Goal: Task Accomplishment & Management: Use online tool/utility

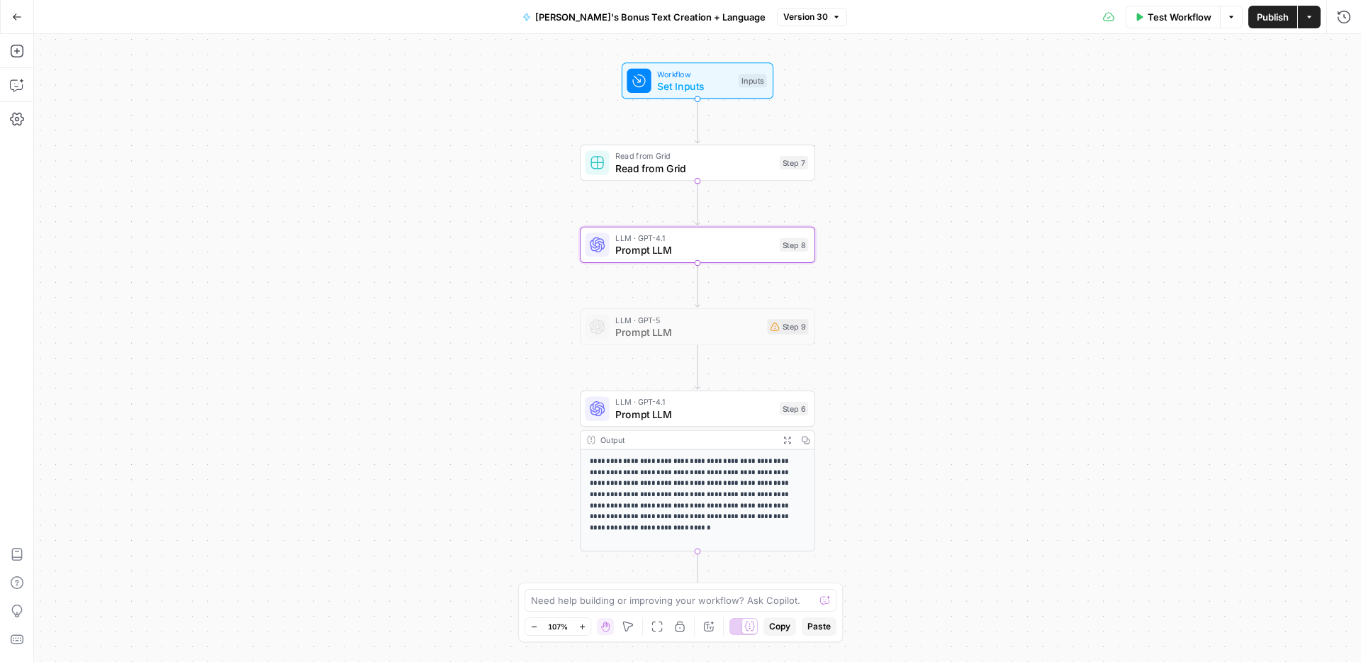
click at [17, 19] on icon "button" at bounding box center [17, 17] width 10 height 10
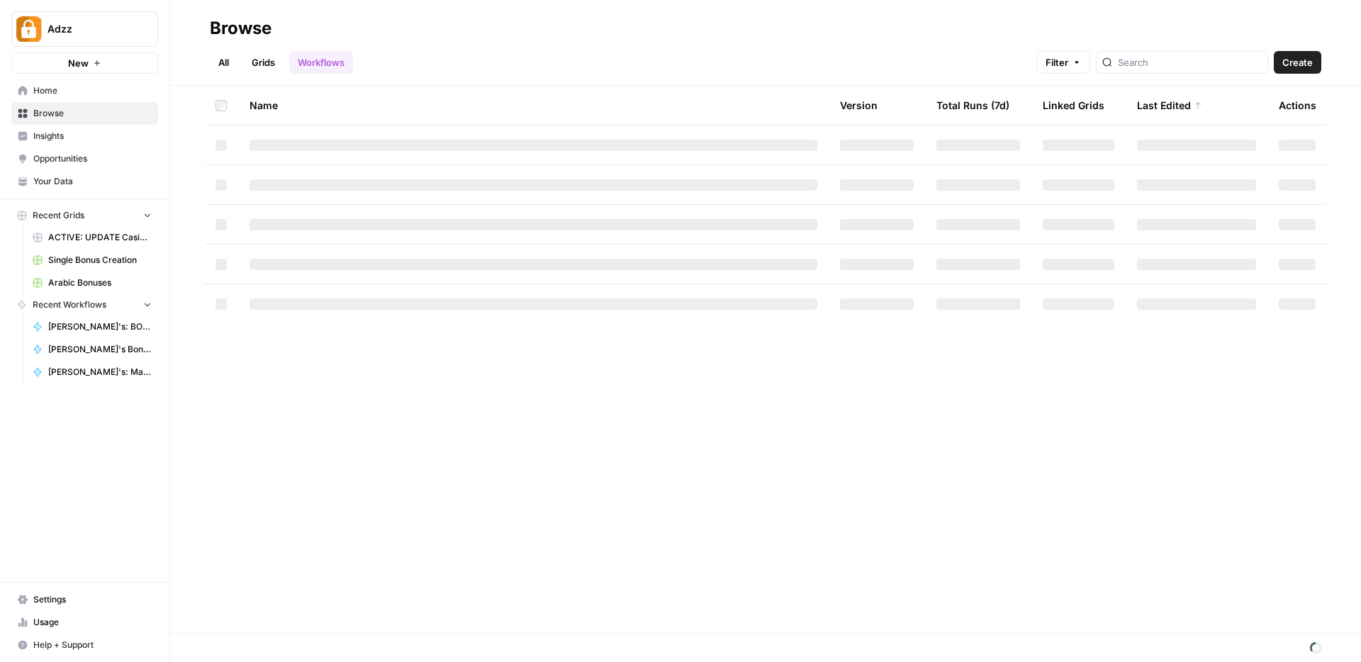
click at [81, 113] on span "Browse" at bounding box center [92, 113] width 118 height 13
click at [268, 66] on link "Grids" at bounding box center [263, 62] width 40 height 23
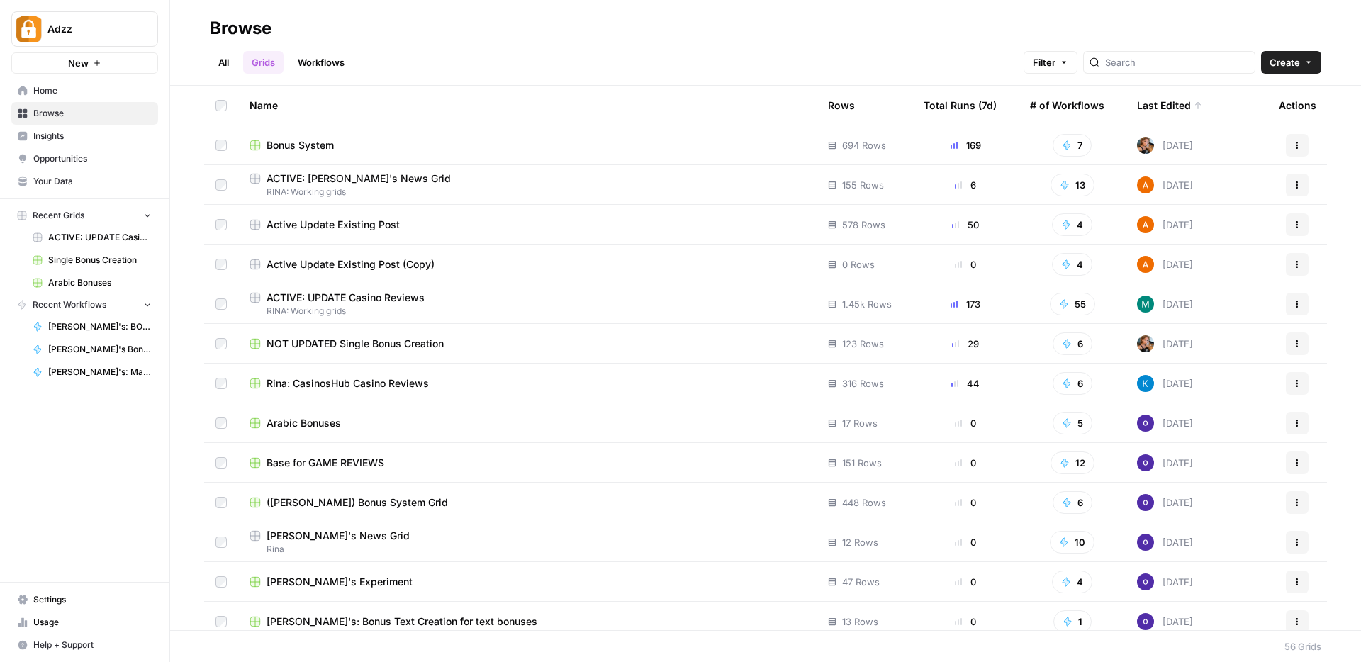
click at [340, 151] on div "Bonus System" at bounding box center [528, 145] width 556 height 14
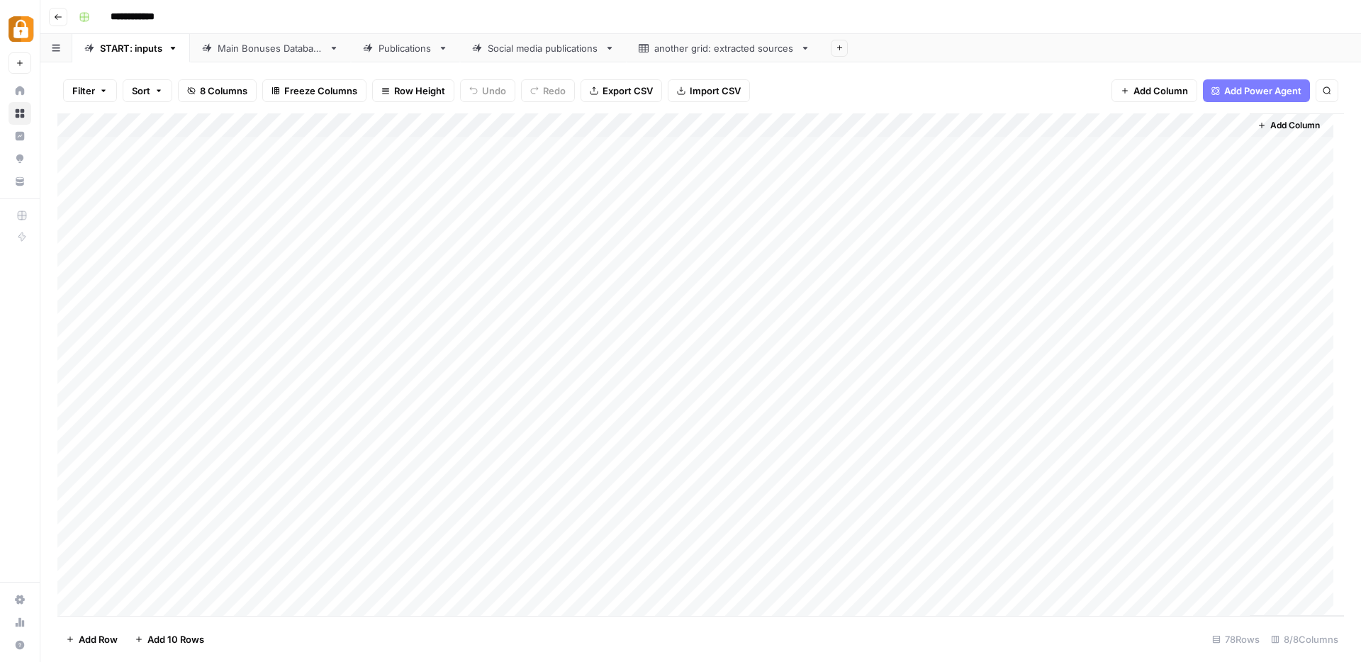
click at [264, 48] on div "Main Bonuses Database" at bounding box center [271, 48] width 106 height 14
click at [723, 572] on div "Add Column" at bounding box center [700, 364] width 1287 height 503
click at [579, 567] on div "Add Column" at bounding box center [700, 364] width 1287 height 503
click at [701, 567] on div "Add Column" at bounding box center [700, 364] width 1287 height 503
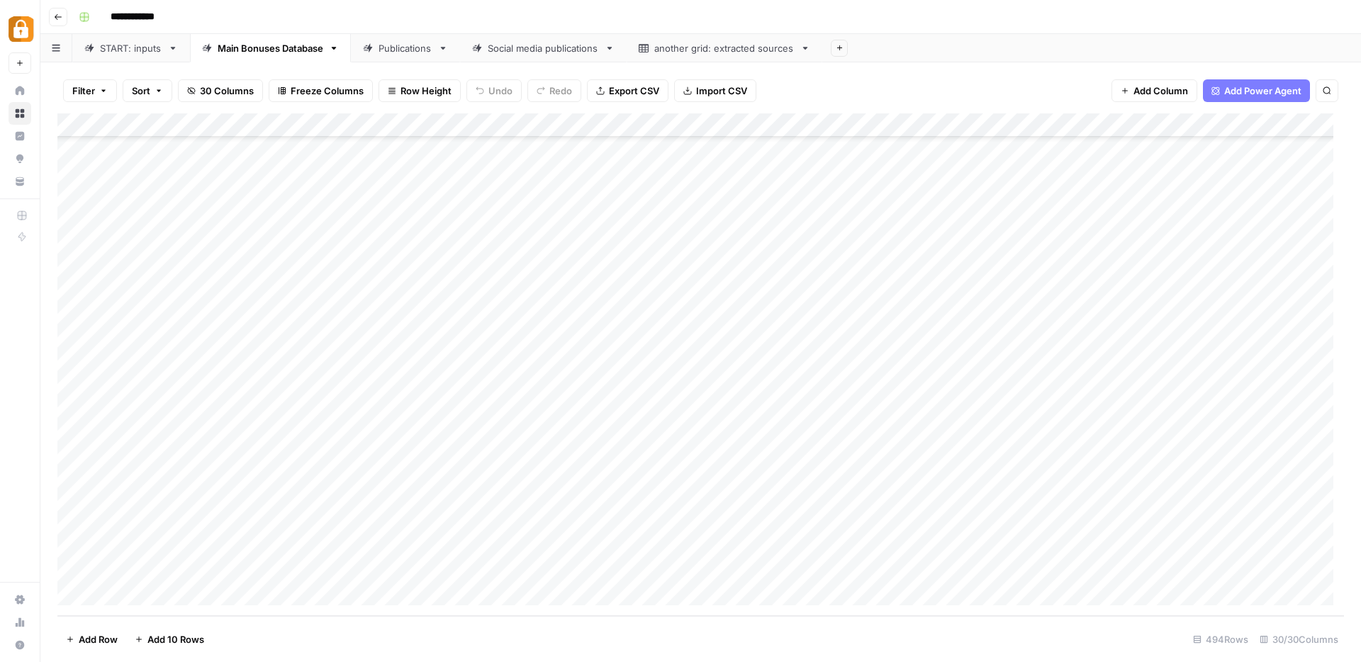
click at [612, 574] on div "Add Column" at bounding box center [700, 364] width 1287 height 503
click at [740, 569] on div "Add Column" at bounding box center [700, 364] width 1287 height 503
click at [719, 572] on div "Add Column" at bounding box center [700, 364] width 1287 height 503
click at [762, 576] on div "Add Column" at bounding box center [700, 364] width 1287 height 503
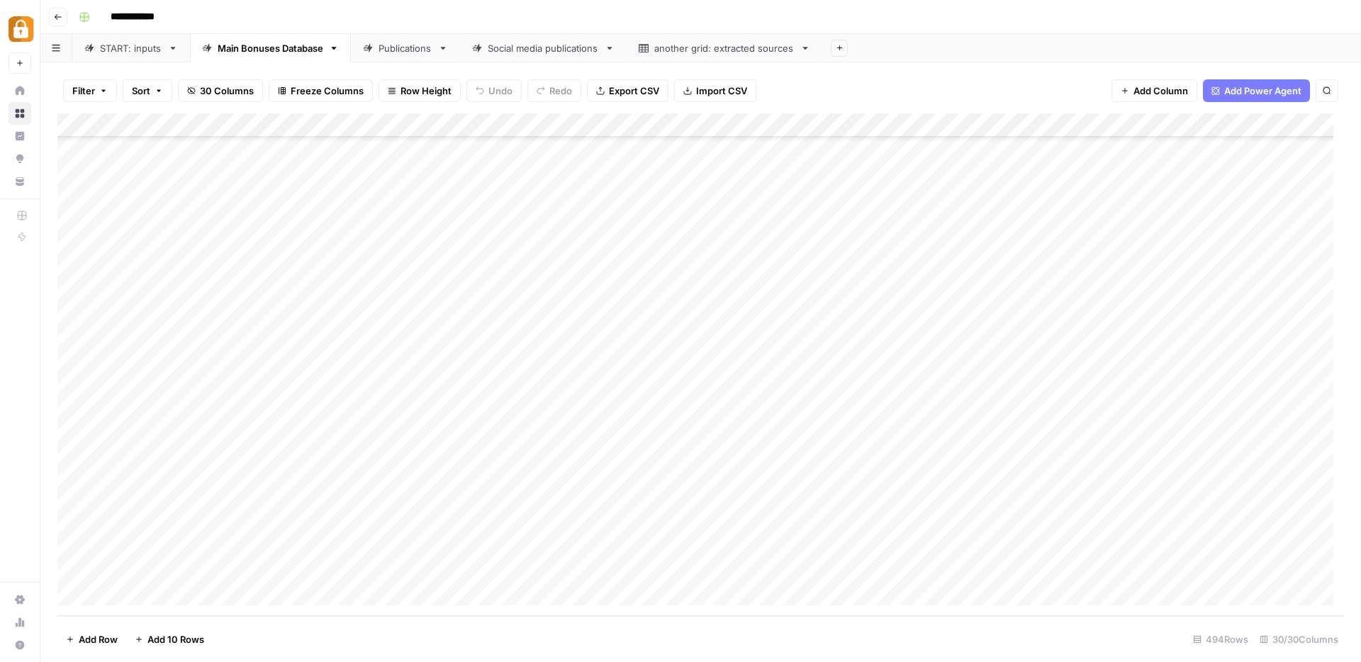
click at [393, 50] on div "Publications" at bounding box center [406, 48] width 54 height 14
click at [757, 173] on div "Add Column" at bounding box center [700, 364] width 1287 height 503
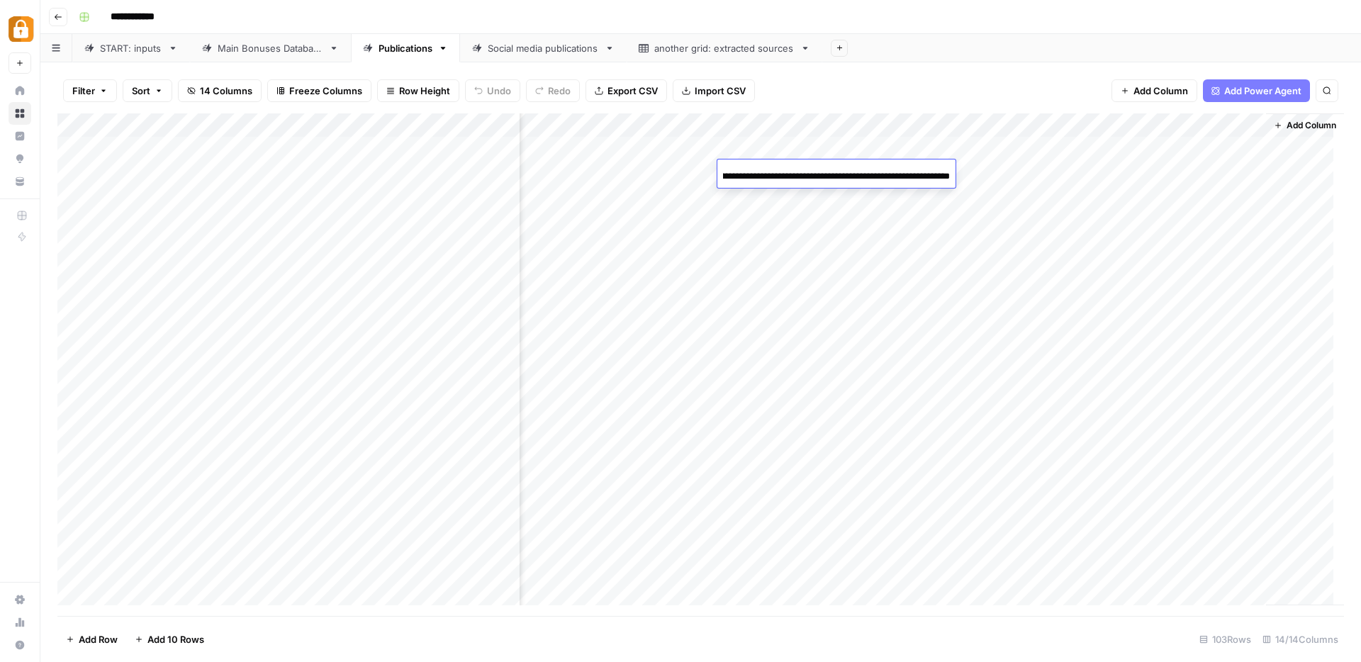
click at [767, 233] on div "Add Column" at bounding box center [700, 364] width 1287 height 503
click at [803, 172] on div "Add Column" at bounding box center [700, 364] width 1287 height 503
click at [786, 450] on div "Add Column" at bounding box center [700, 364] width 1287 height 503
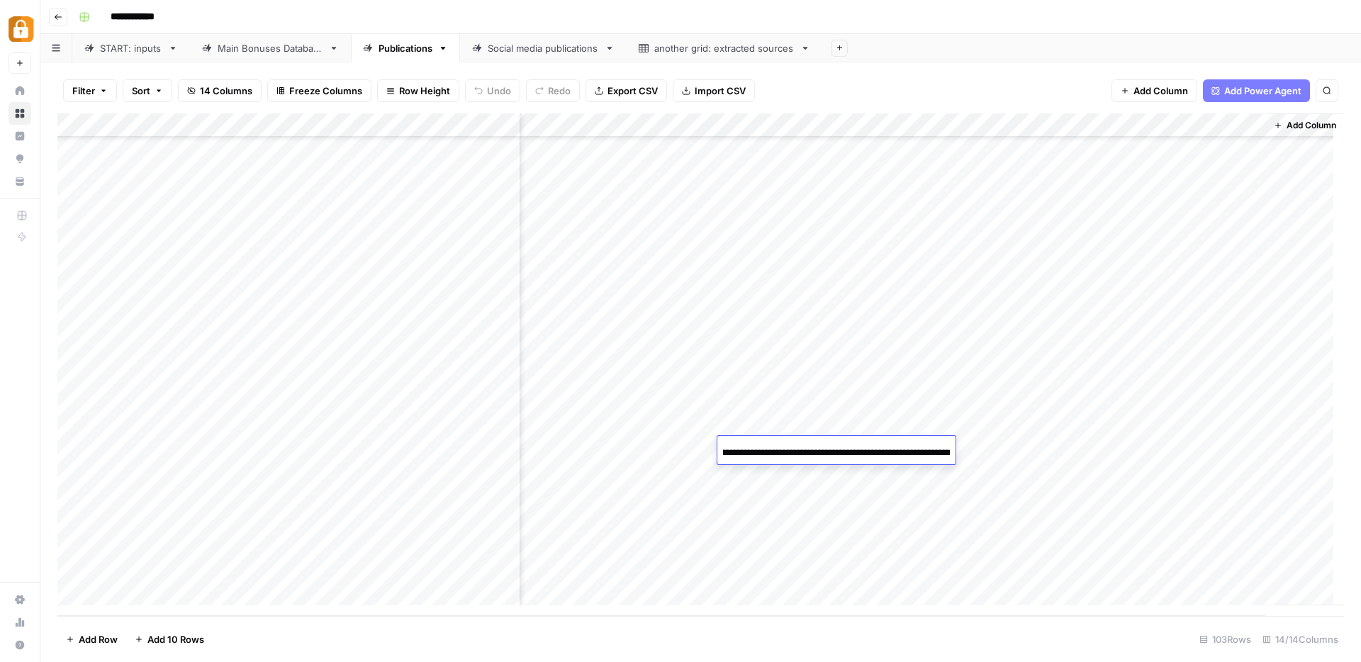
scroll to position [0, 0]
drag, startPoint x: 754, startPoint y: 451, endPoint x: 691, endPoint y: 452, distance: 63.1
click at [691, 452] on body "**********" at bounding box center [680, 331] width 1361 height 662
type input "**********"
click at [762, 565] on div "Add Column" at bounding box center [700, 364] width 1287 height 503
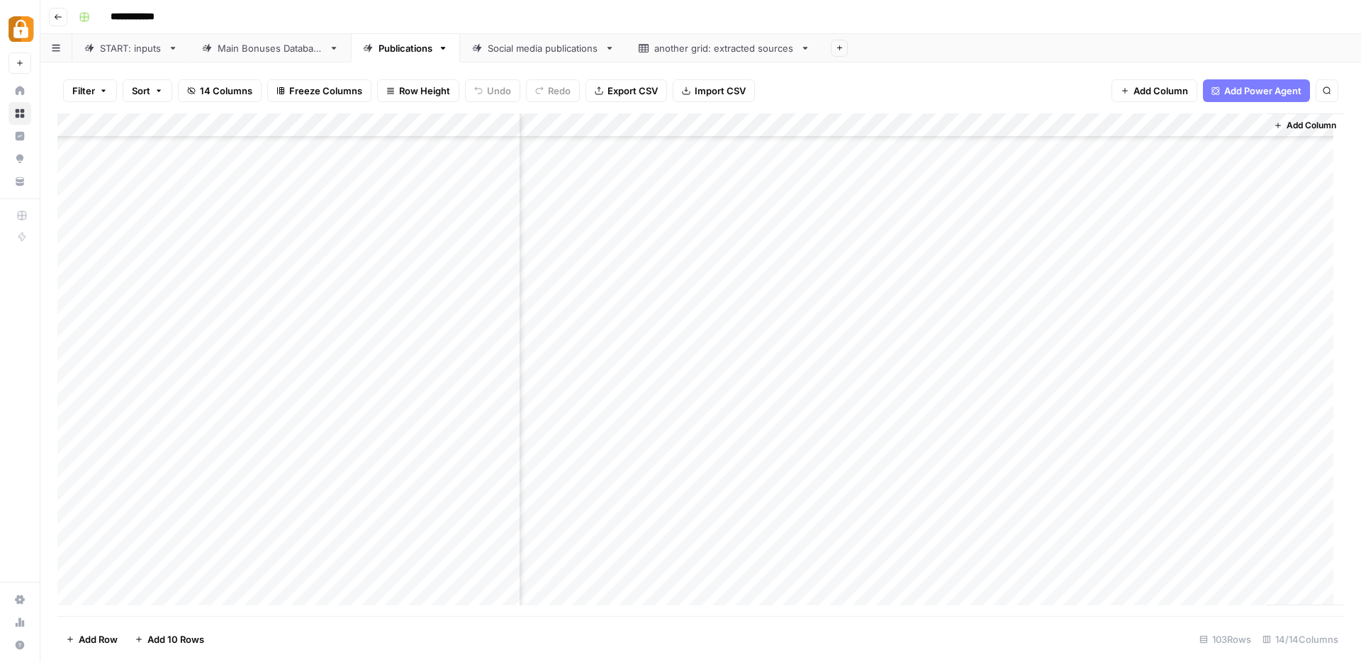
scroll to position [2038, 1178]
click at [264, 50] on div "Main Bonuses Database" at bounding box center [271, 48] width 106 height 14
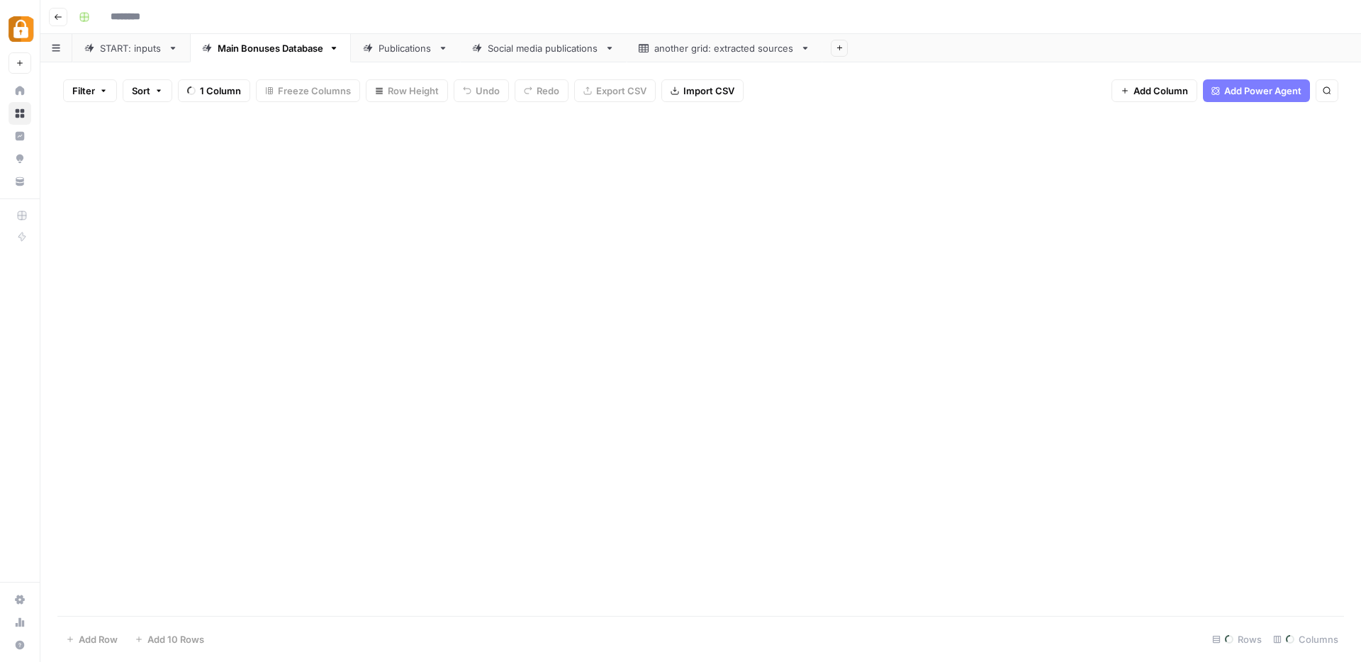
type input "**********"
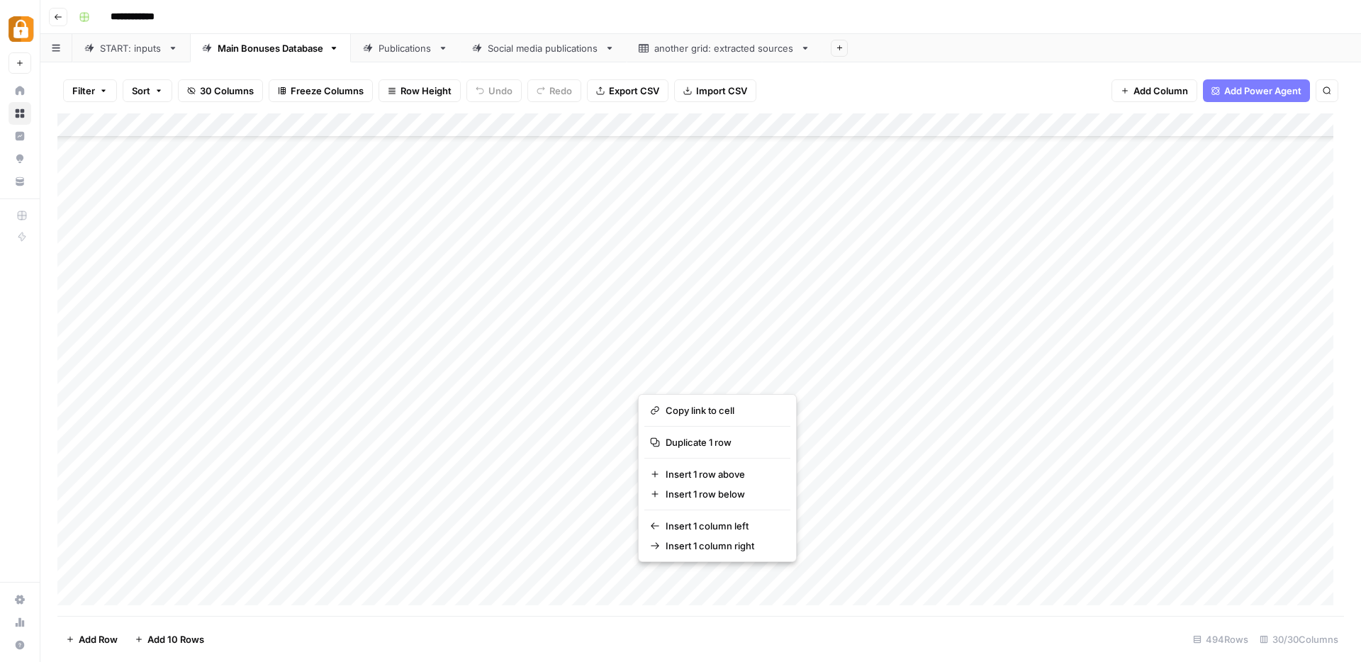
scroll to position [9151, 0]
click at [569, 294] on div "Add Column" at bounding box center [700, 364] width 1287 height 503
click at [117, 50] on div "START: inputs" at bounding box center [131, 48] width 62 height 14
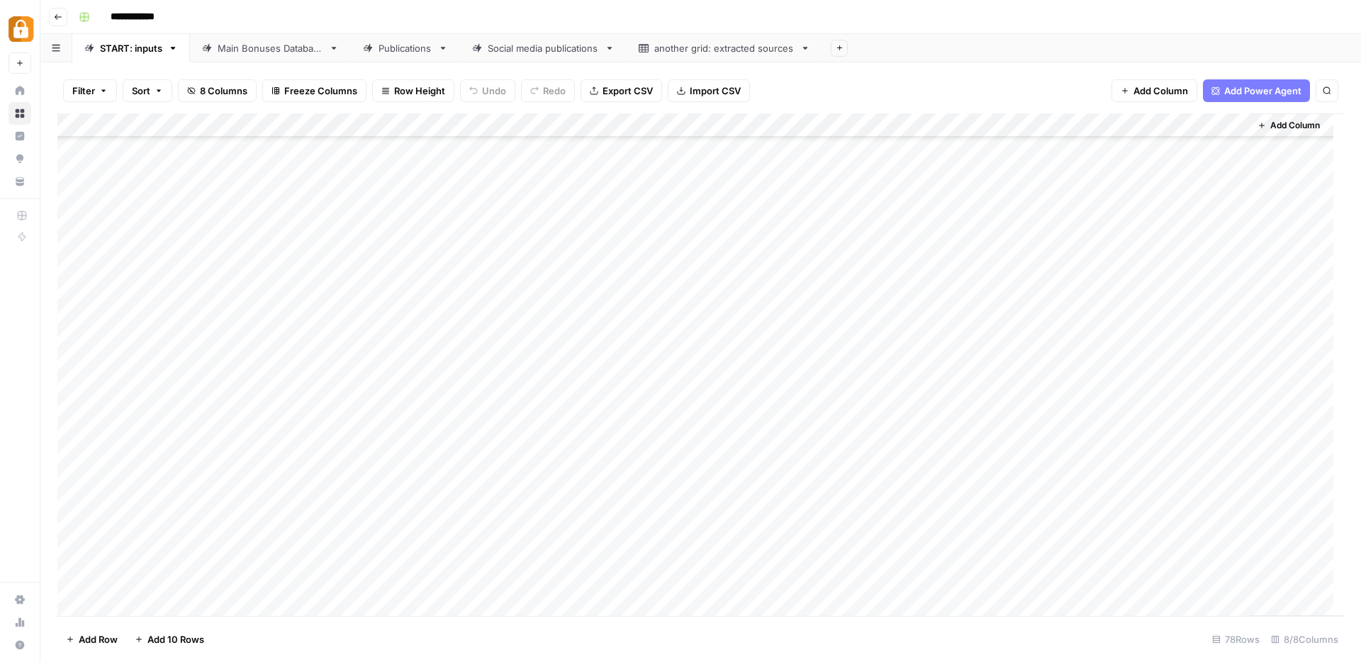
scroll to position [1425, 0]
click at [162, 599] on div "Add Column" at bounding box center [700, 364] width 1287 height 503
click at [270, 578] on div "Add Column" at bounding box center [700, 364] width 1287 height 503
type textarea "**********"
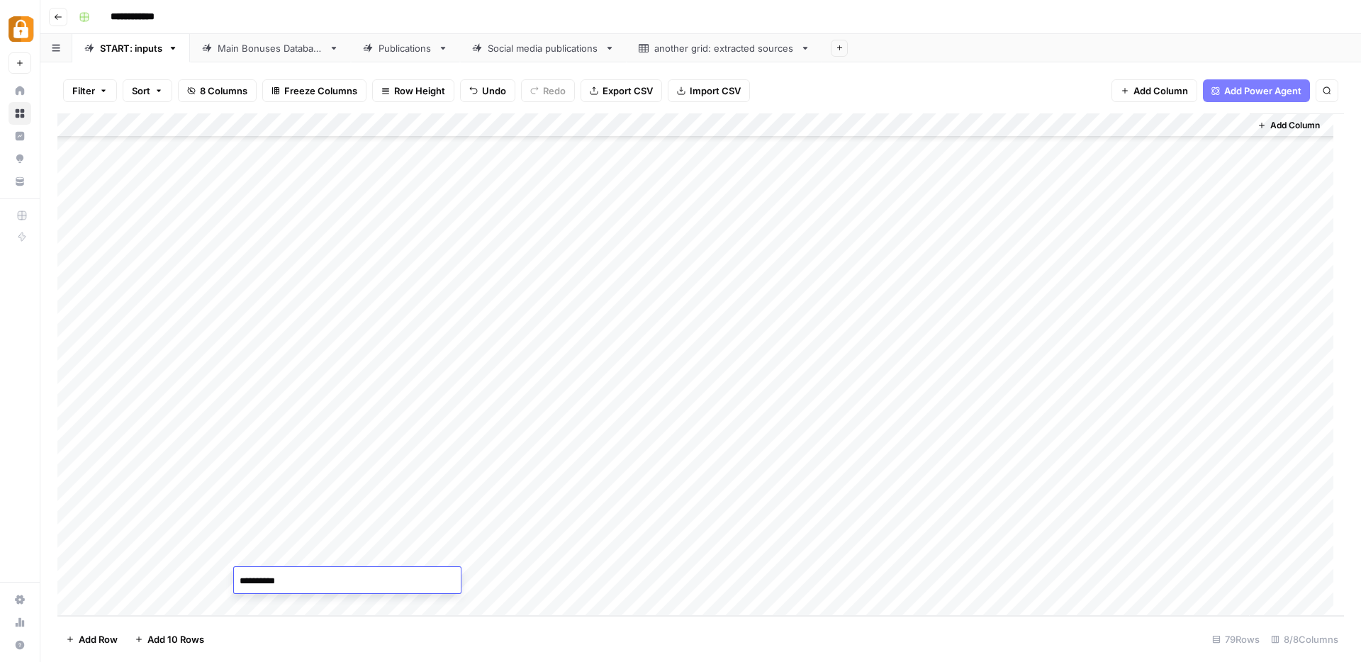
click at [494, 579] on div "Add Column" at bounding box center [700, 364] width 1287 height 503
click at [409, 581] on div "Add Column" at bounding box center [700, 364] width 1287 height 503
click at [409, 581] on textarea at bounding box center [474, 582] width 227 height 20
type textarea "**********"
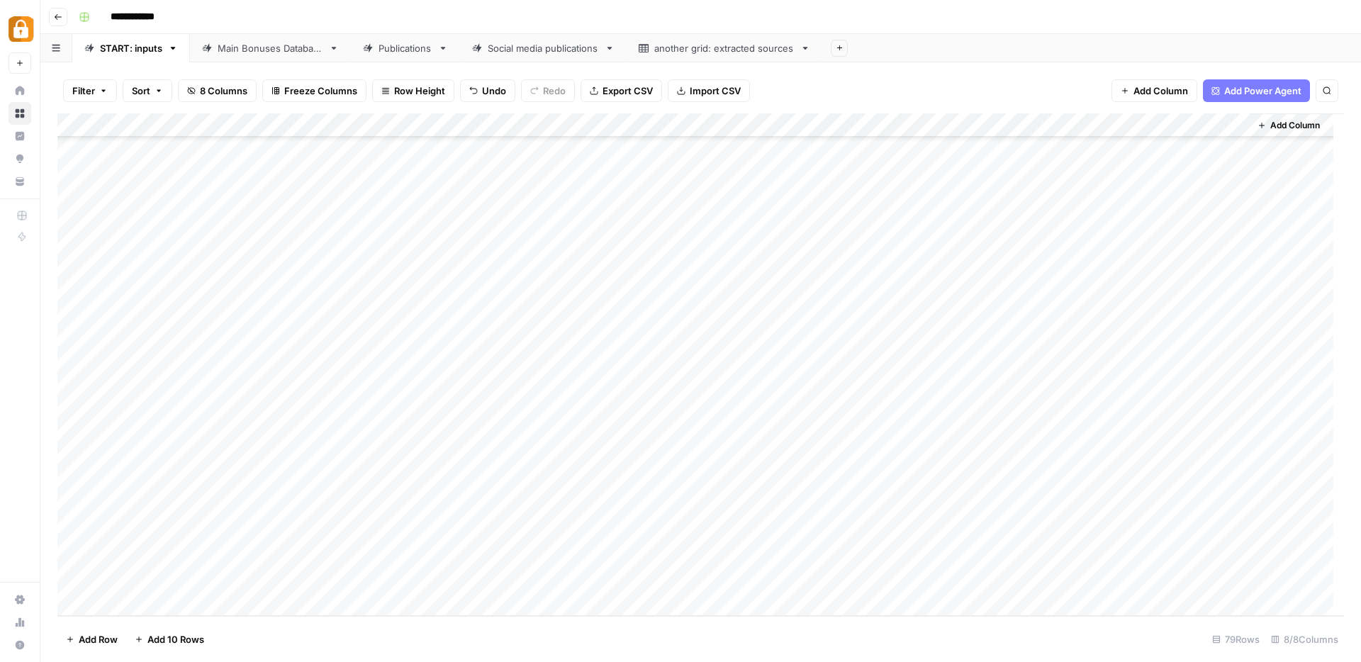
click at [445, 574] on div "Add Column" at bounding box center [700, 364] width 1287 height 503
click at [662, 577] on div "Add Column" at bounding box center [700, 364] width 1287 height 503
click at [691, 575] on div "Add Column" at bounding box center [700, 364] width 1287 height 503
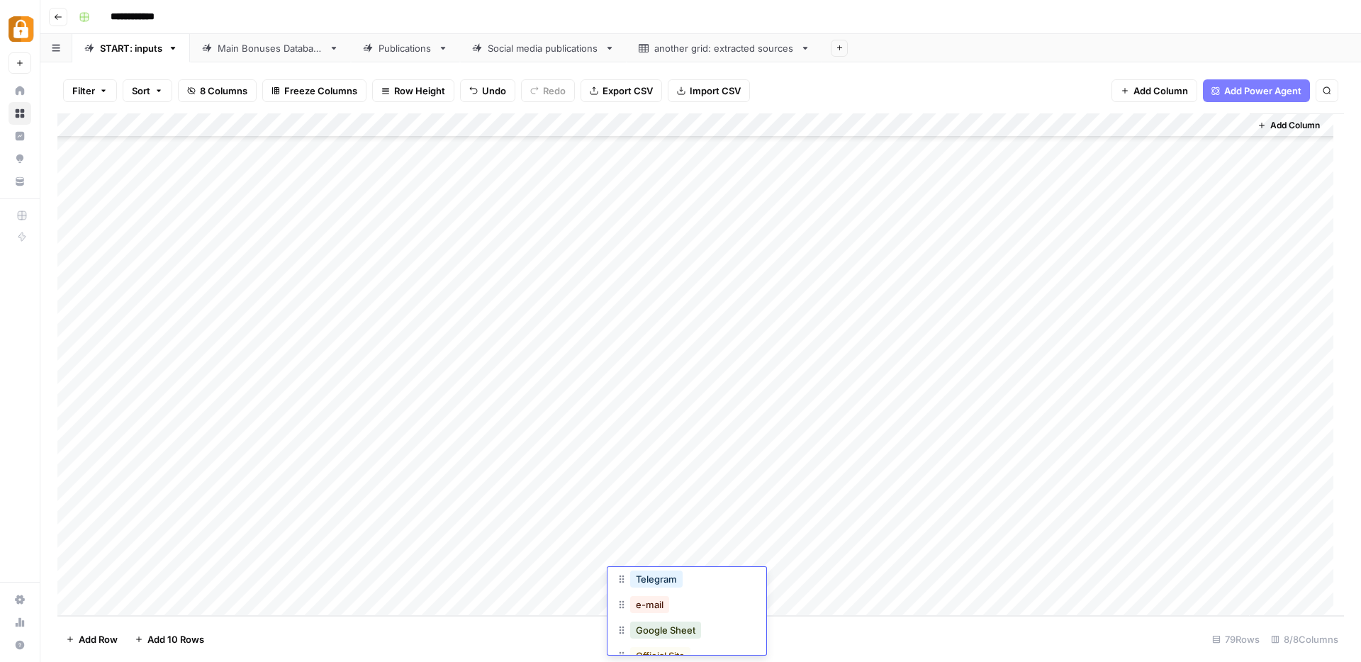
scroll to position [53, 0]
click at [672, 582] on button "Telegram" at bounding box center [656, 582] width 52 height 17
click at [1123, 582] on div "Add Column" at bounding box center [700, 364] width 1287 height 503
click at [243, 48] on div "Main Bonuses Database" at bounding box center [271, 48] width 106 height 14
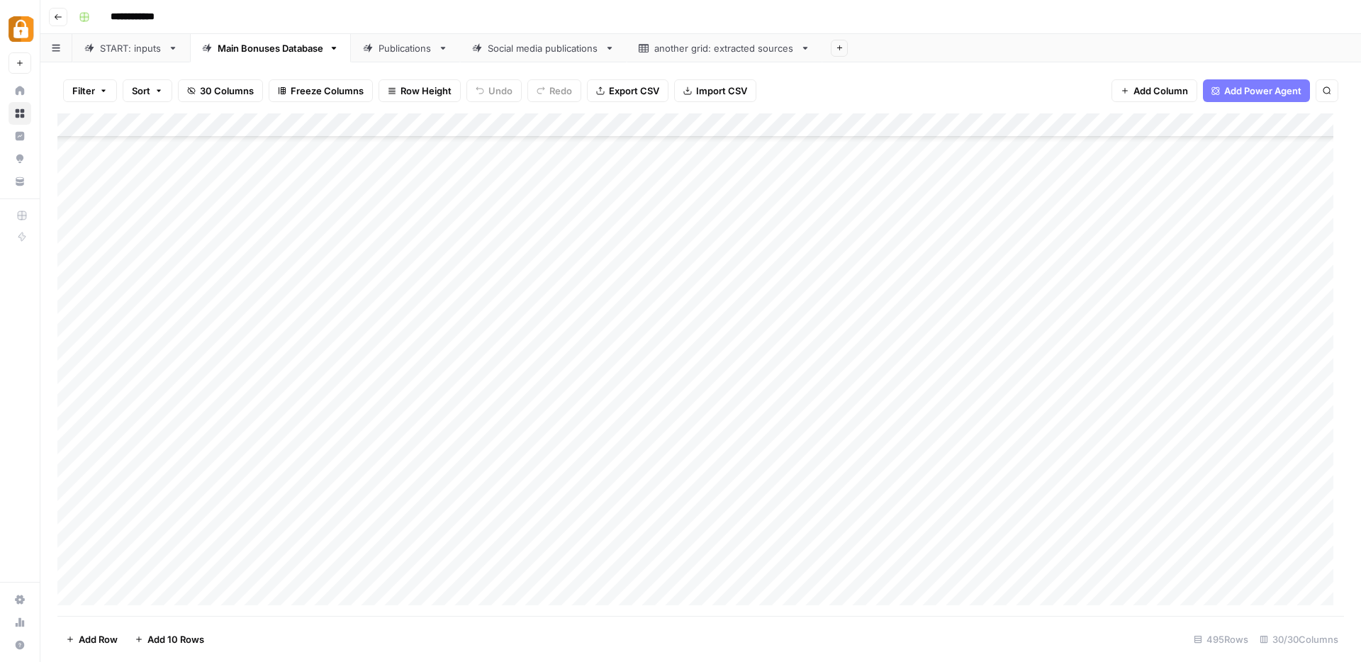
scroll to position [11489, 0]
click at [428, 569] on div "Add Column" at bounding box center [700, 364] width 1287 height 503
click at [613, 569] on div "Add Column" at bounding box center [700, 364] width 1287 height 503
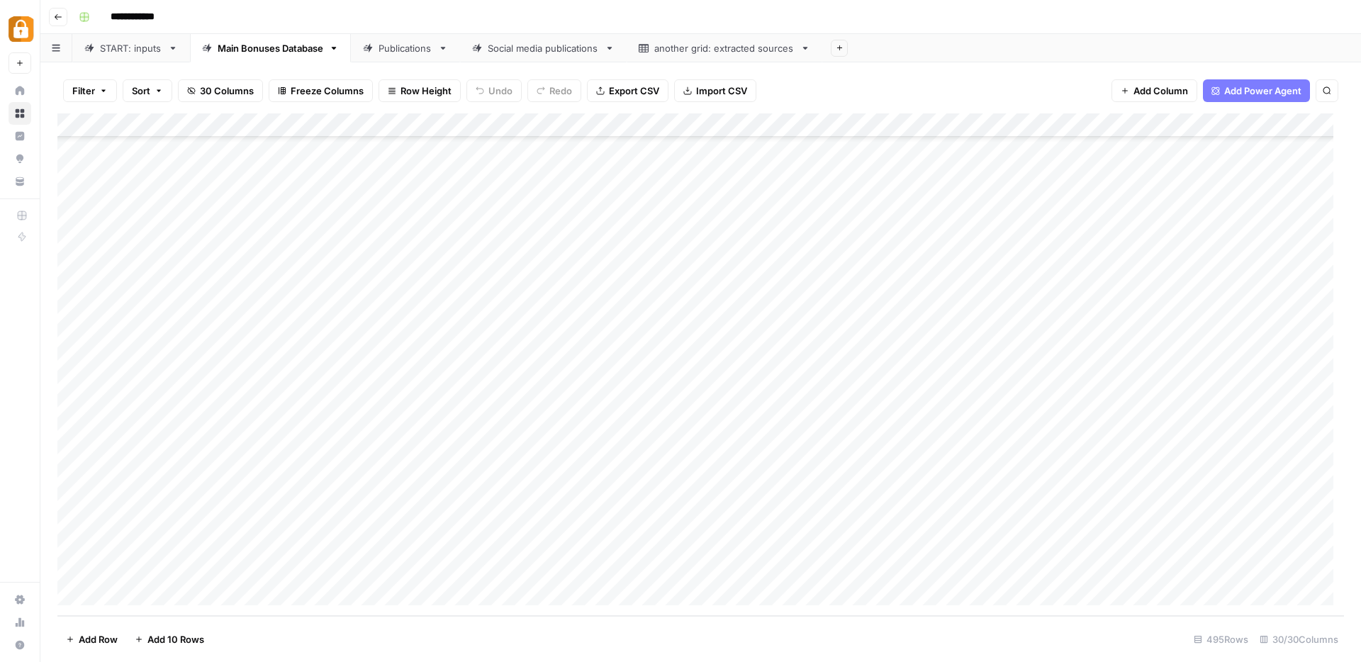
click at [426, 569] on div "Add Column" at bounding box center [700, 364] width 1287 height 503
click at [908, 567] on div "Add Column" at bounding box center [700, 364] width 1287 height 503
click at [445, 569] on div "Add Column" at bounding box center [700, 364] width 1287 height 503
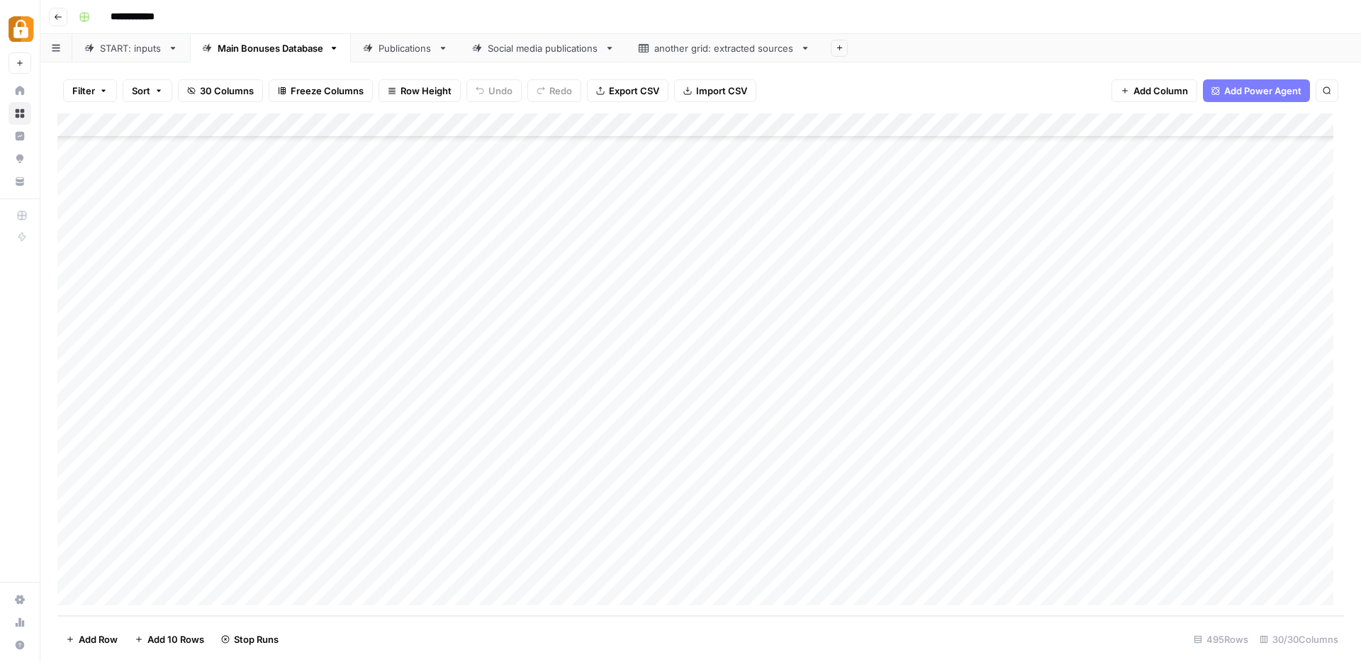
click at [445, 569] on div "Add Column" at bounding box center [700, 364] width 1287 height 503
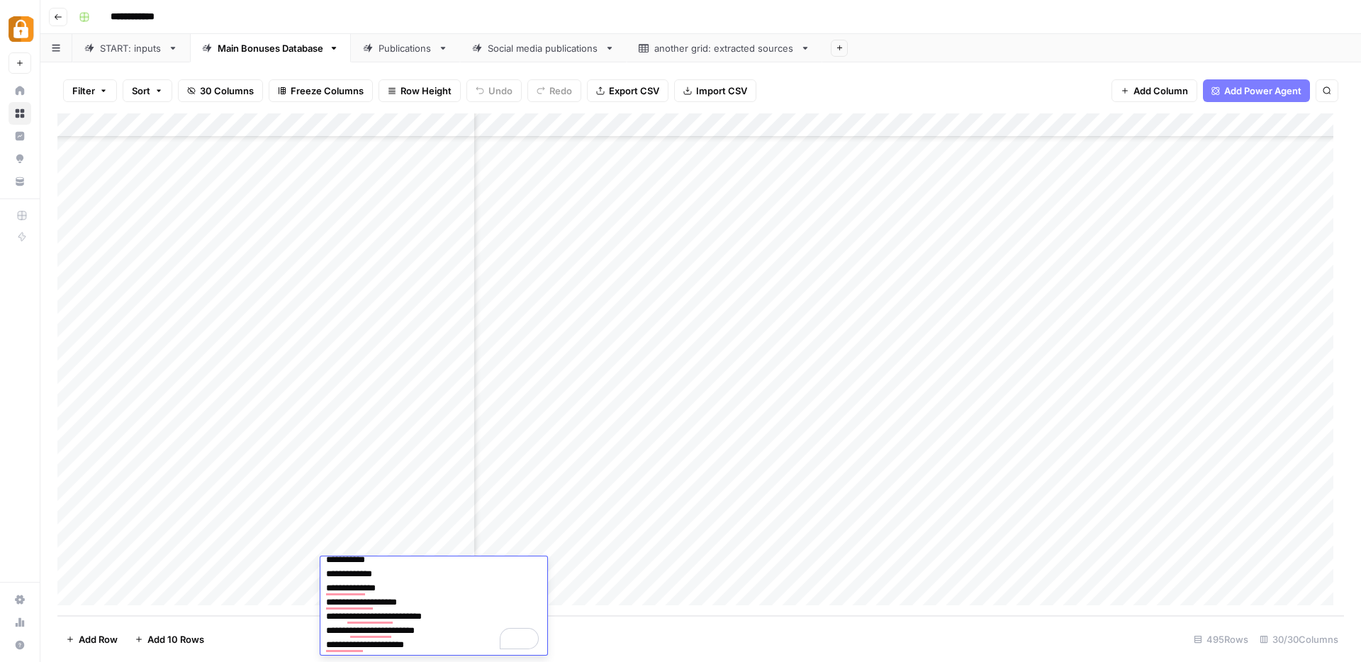
scroll to position [11489, 2245]
click at [778, 558] on div "Add Column" at bounding box center [700, 364] width 1287 height 503
click at [398, 571] on div "Add Column" at bounding box center [700, 364] width 1287 height 503
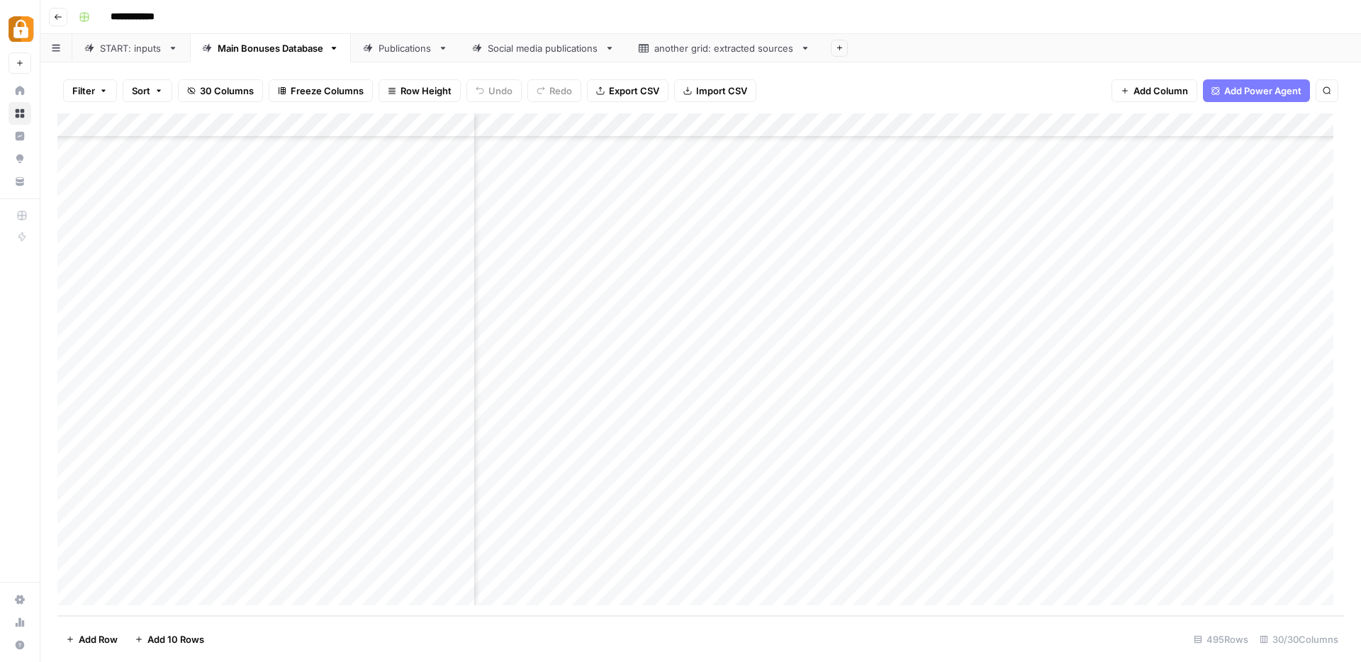
click at [991, 543] on div "Add Column" at bounding box center [700, 364] width 1287 height 503
click at [373, 572] on div "Add Column" at bounding box center [700, 364] width 1287 height 503
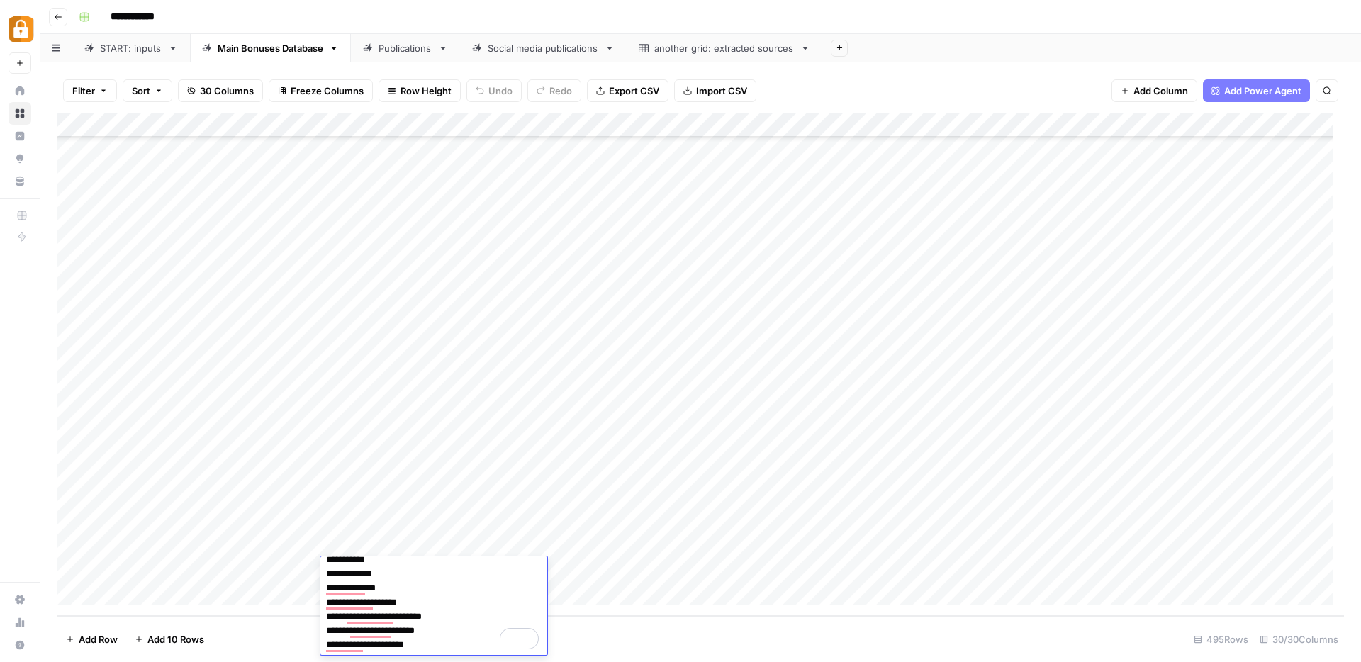
click at [728, 571] on div "Add Column" at bounding box center [700, 364] width 1287 height 503
click at [545, 564] on div "Add Column" at bounding box center [700, 364] width 1287 height 503
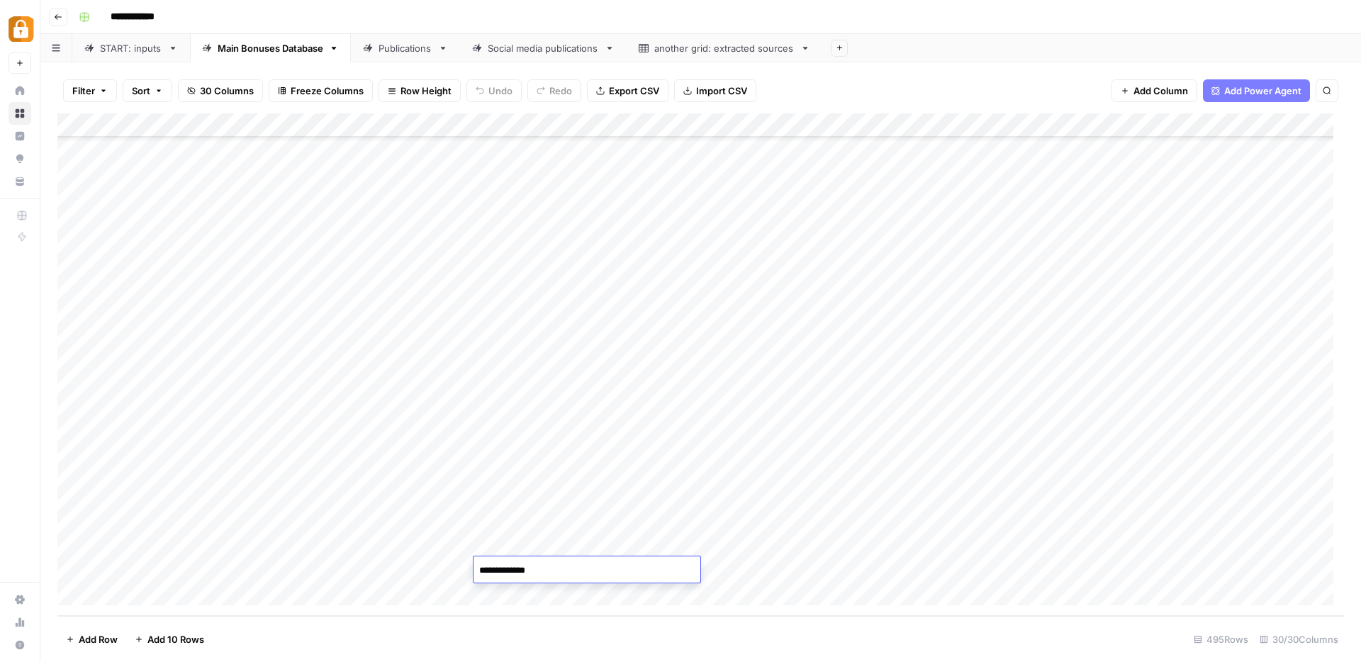
type textarea "**********"
click at [1098, 569] on div "Add Column" at bounding box center [700, 364] width 1287 height 503
drag, startPoint x: 939, startPoint y: 132, endPoint x: 1233, endPoint y: 155, distance: 295.2
click at [1233, 155] on div "Add Column" at bounding box center [700, 364] width 1287 height 503
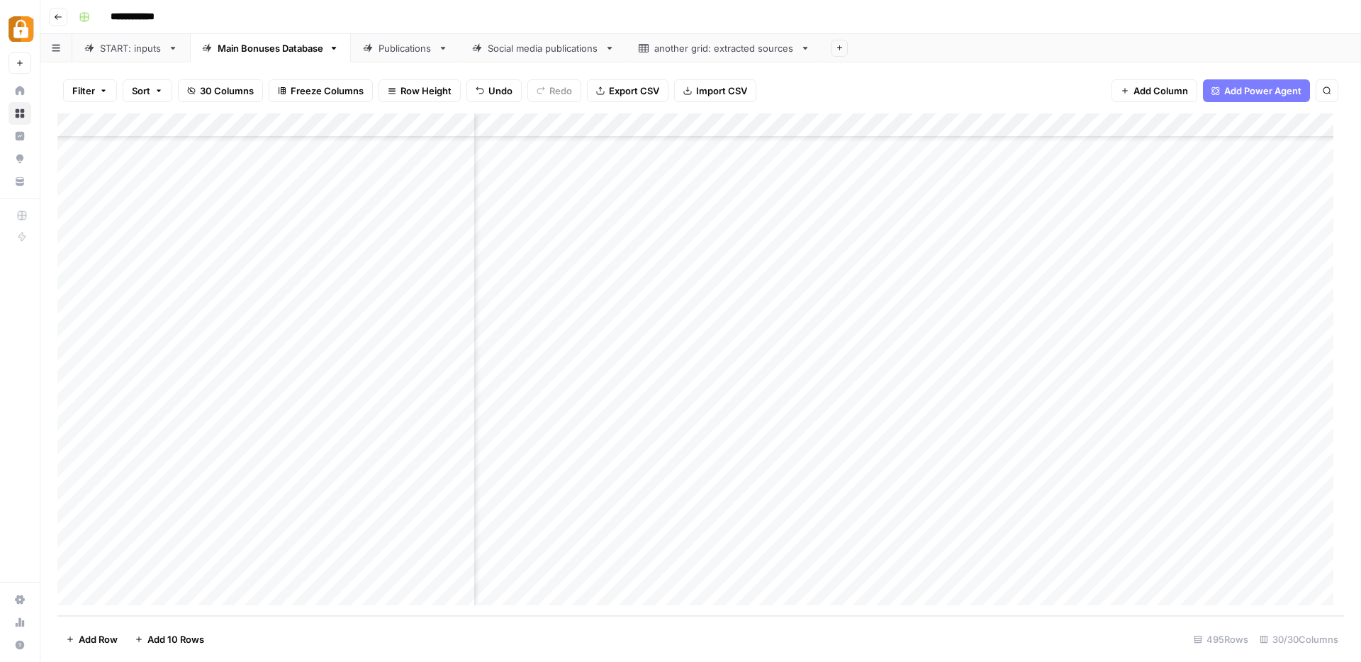
scroll to position [11489, 322]
click at [1015, 569] on div "Add Column" at bounding box center [700, 364] width 1287 height 503
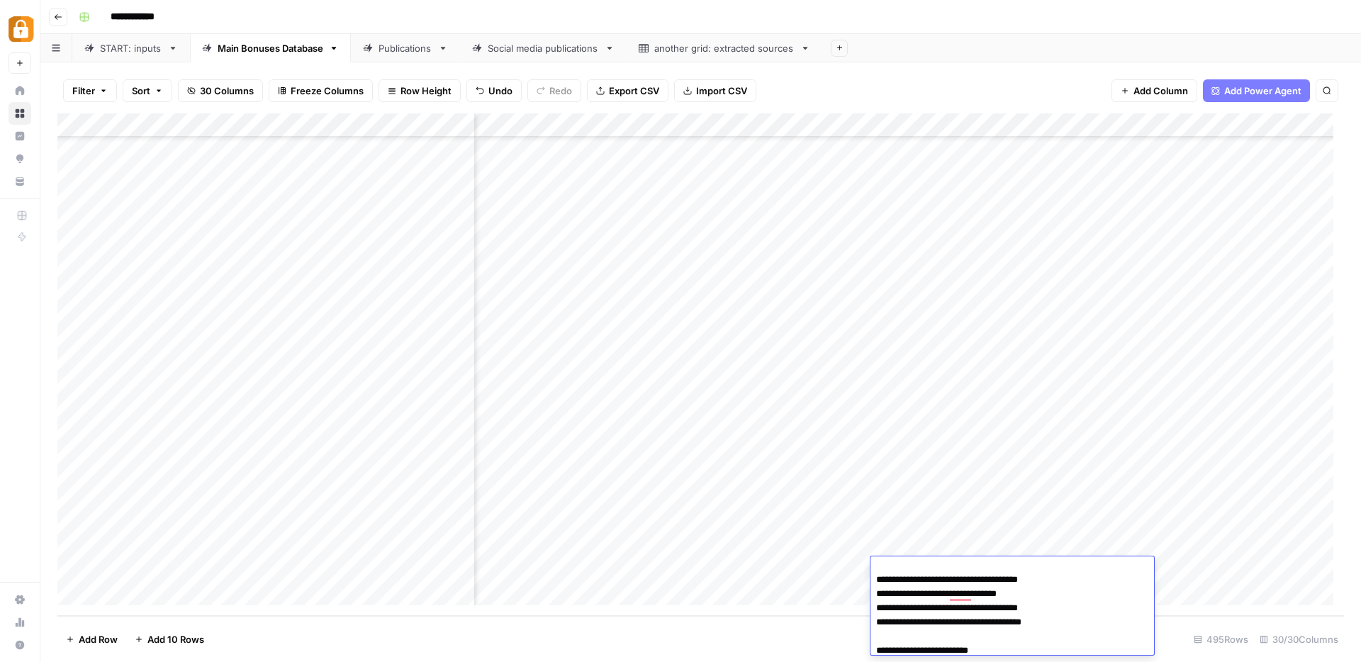
scroll to position [0, 0]
drag, startPoint x: 1070, startPoint y: 567, endPoint x: 1076, endPoint y: 584, distance: 17.9
click at [1076, 584] on textarea "**********" at bounding box center [1007, 642] width 273 height 162
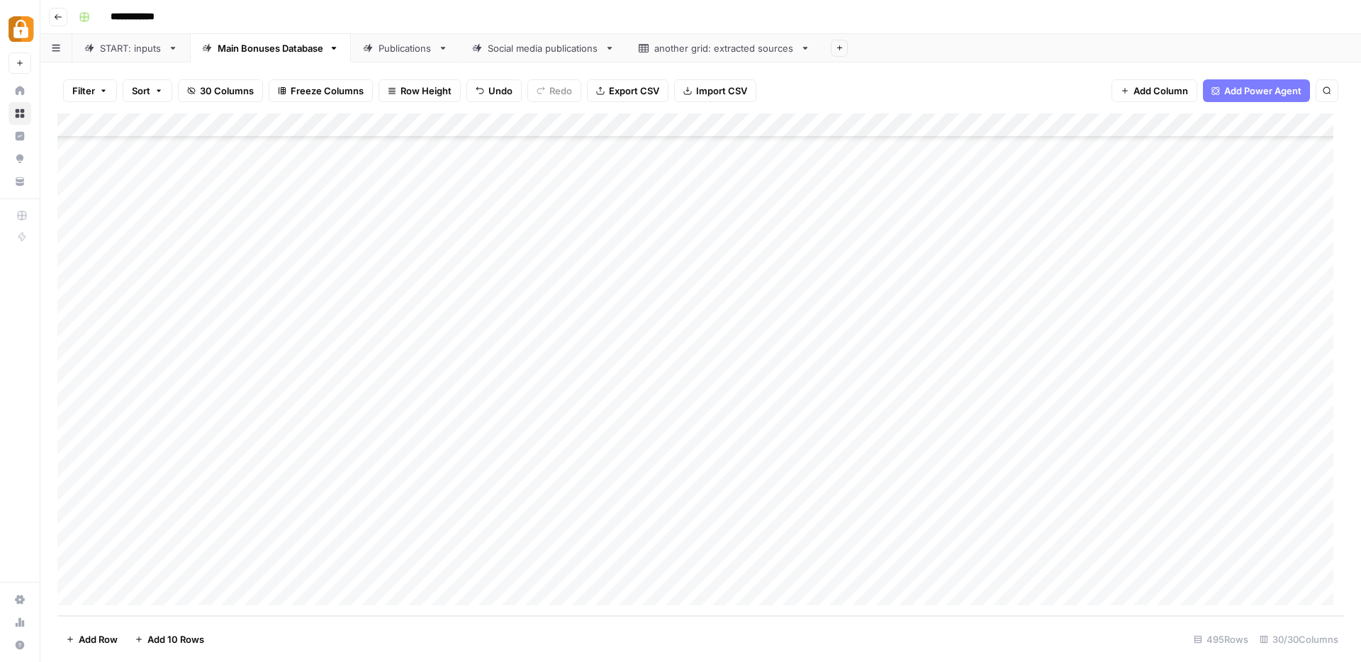
click at [397, 55] on div "Publications" at bounding box center [406, 48] width 54 height 14
click at [253, 52] on div "Main Bonuses Database" at bounding box center [271, 48] width 106 height 14
click at [771, 446] on div "Add Column" at bounding box center [700, 364] width 1287 height 503
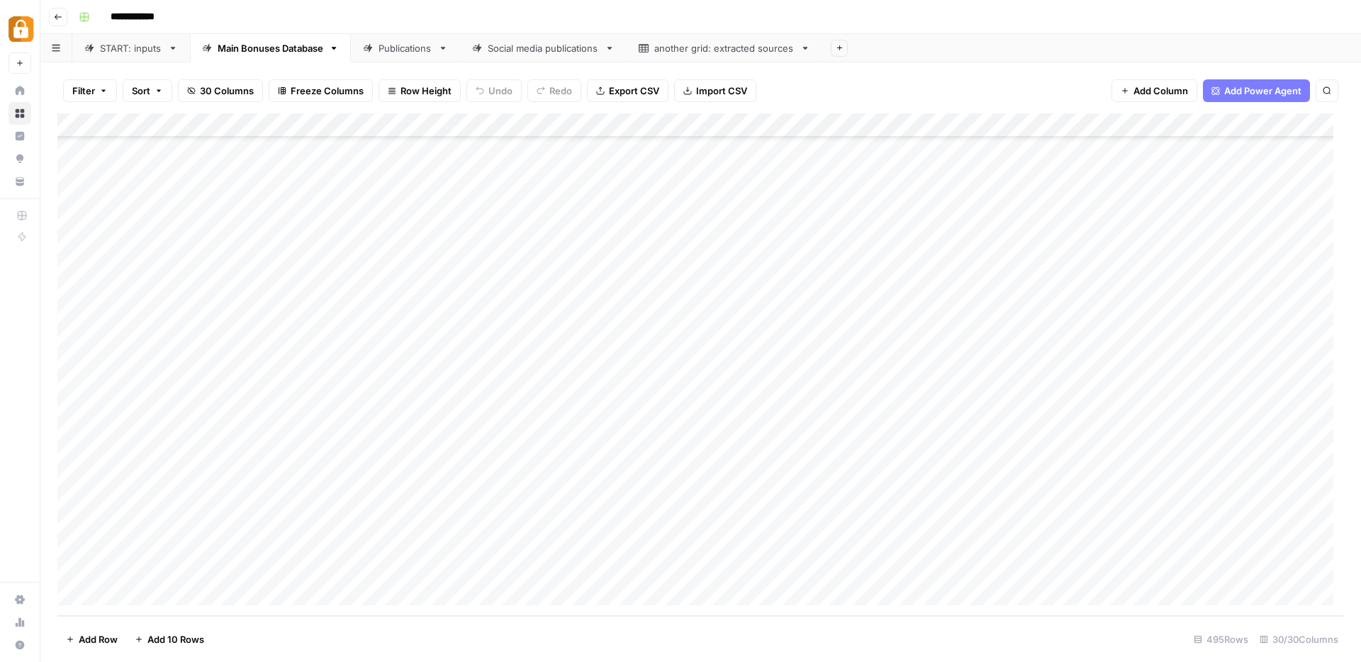
click at [1254, 567] on div "Add Column" at bounding box center [700, 364] width 1287 height 503
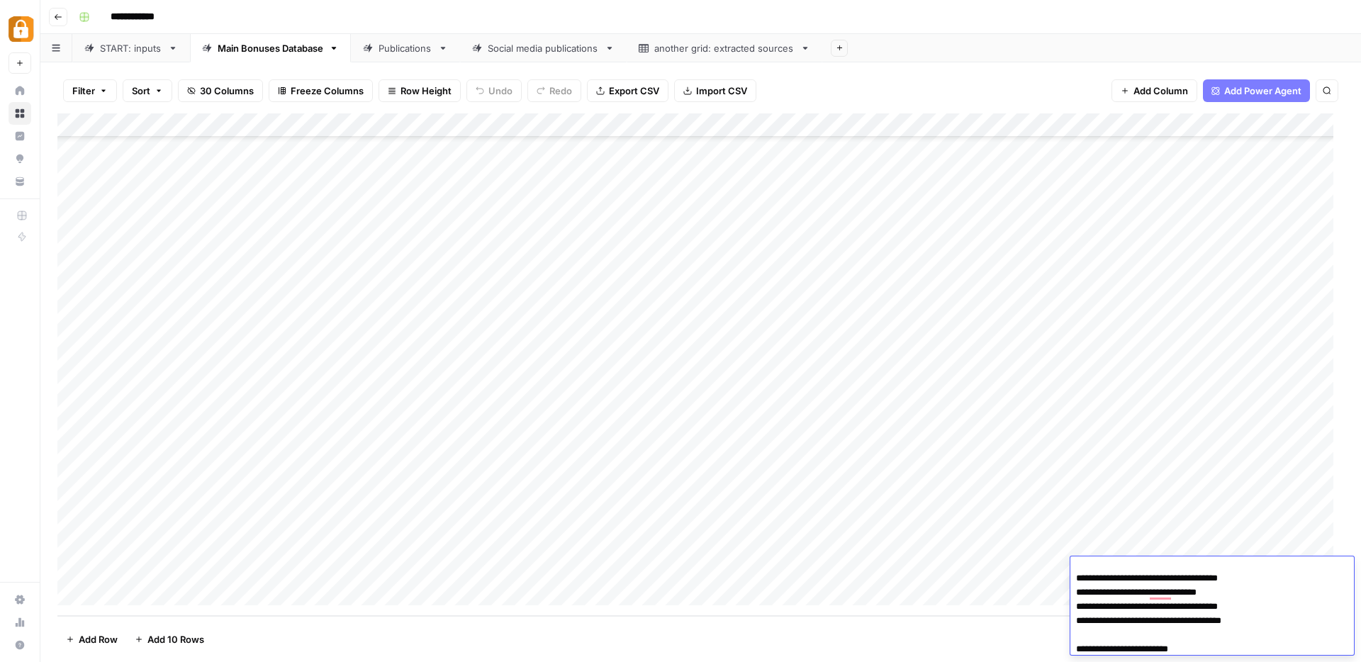
scroll to position [21, 0]
click at [1094, 594] on textarea "**********" at bounding box center [1207, 621] width 273 height 162
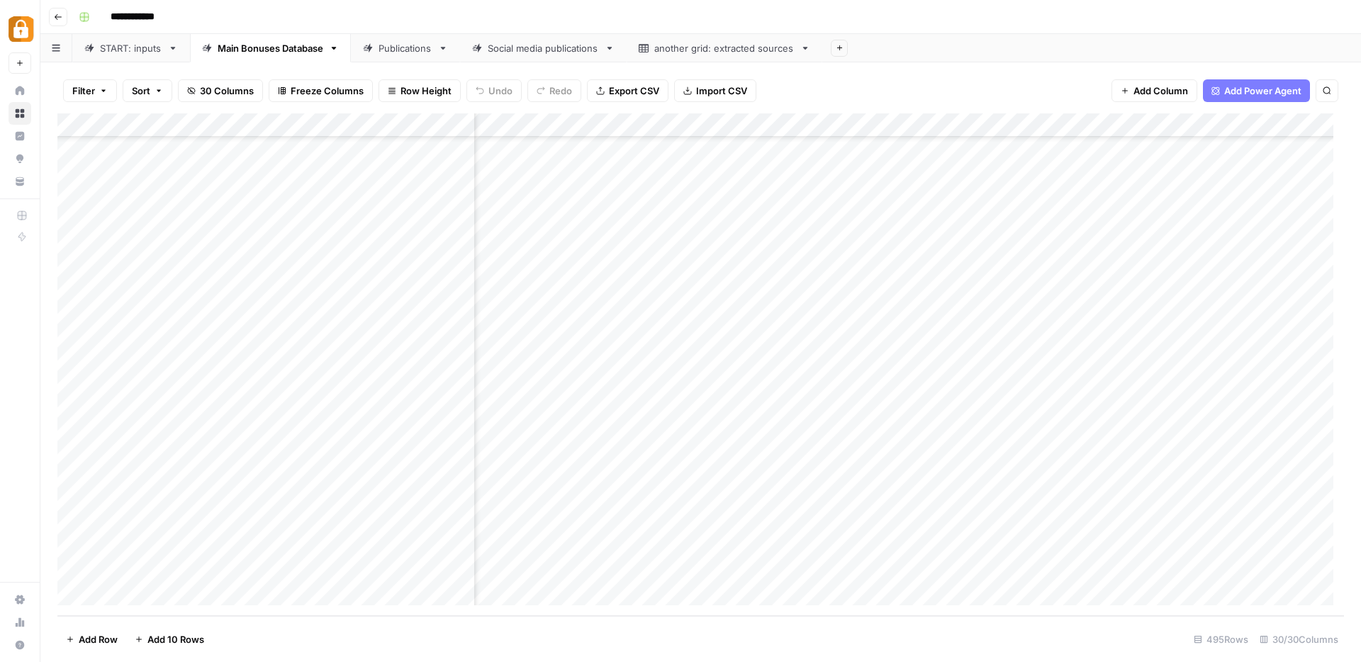
click at [742, 569] on div "Add Column" at bounding box center [700, 364] width 1287 height 503
click at [414, 49] on div "Publications" at bounding box center [406, 48] width 54 height 14
click at [689, 520] on div "Add Column" at bounding box center [700, 364] width 1287 height 503
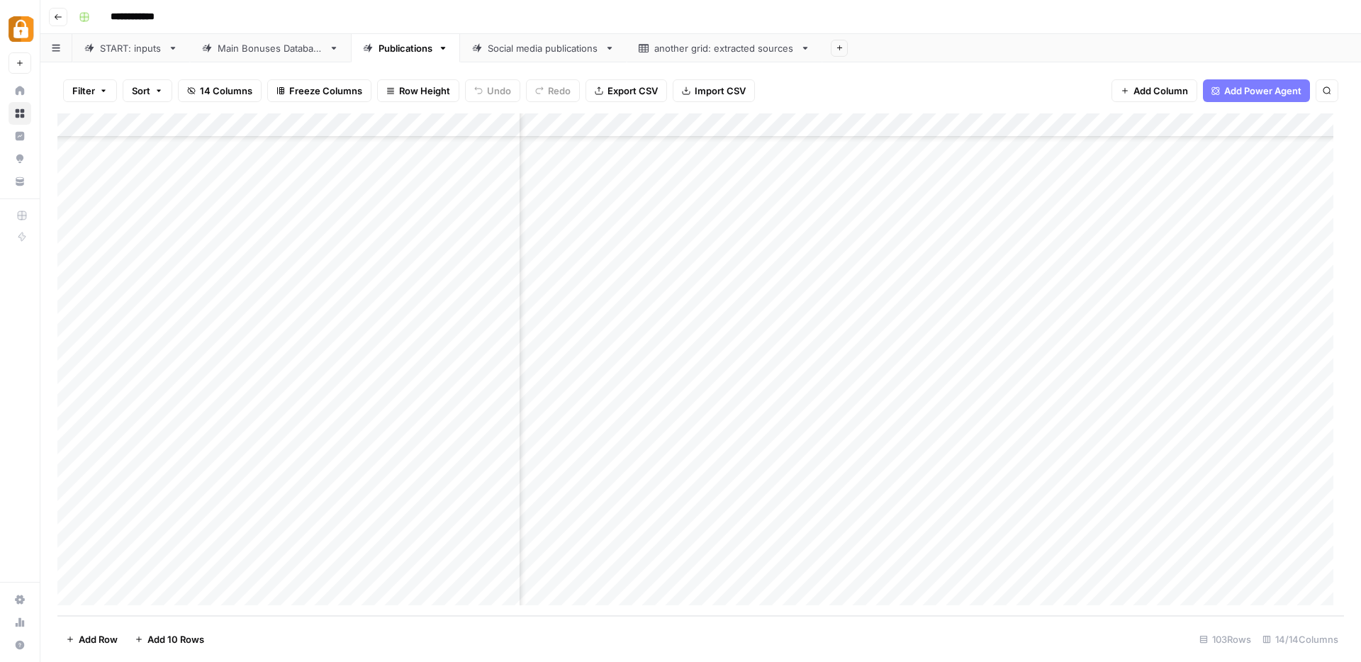
click at [689, 520] on div "Add Column" at bounding box center [700, 364] width 1287 height 503
click at [808, 445] on div "Add Column" at bounding box center [700, 364] width 1287 height 503
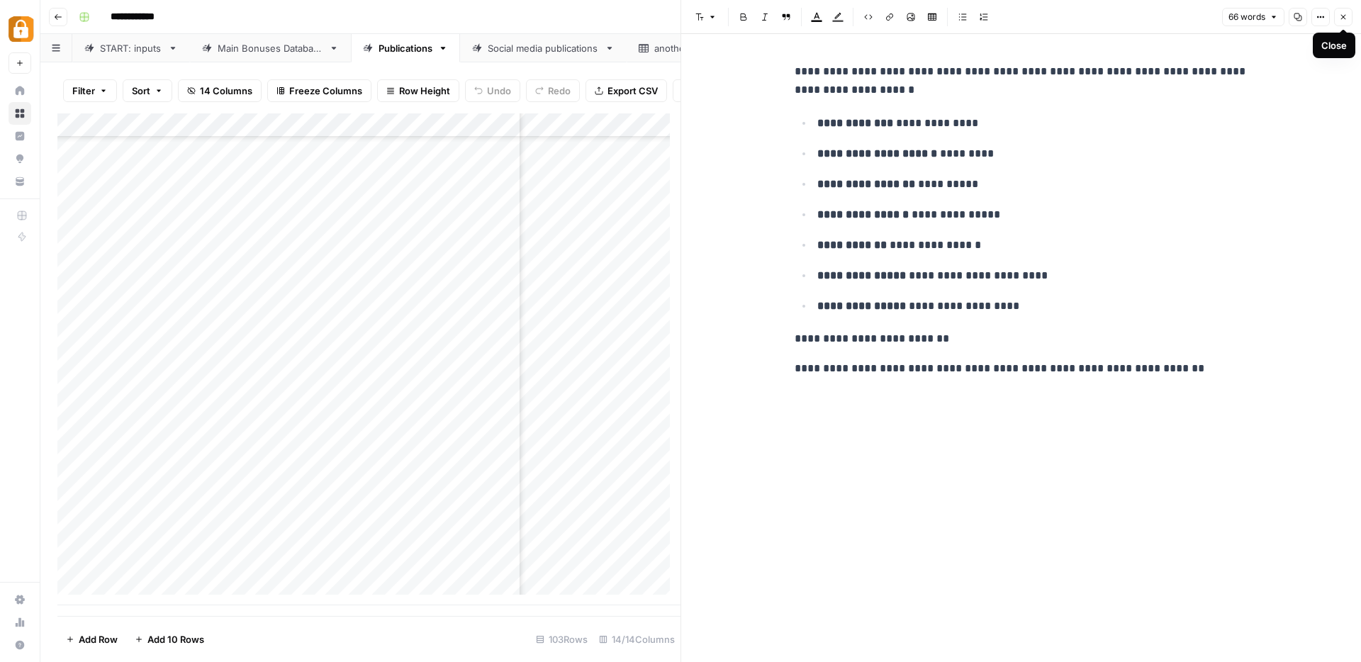
click at [1342, 15] on icon "button" at bounding box center [1344, 17] width 5 height 5
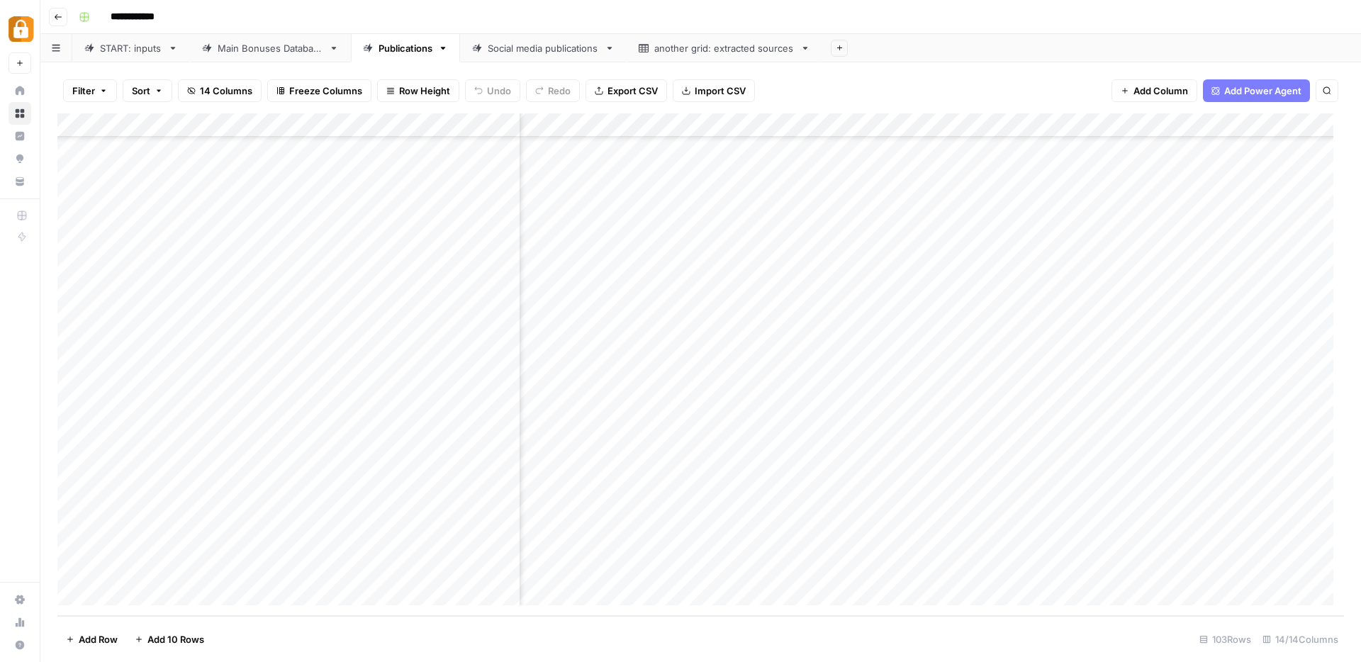
scroll to position [2038, 440]
click at [269, 48] on div "Main Bonuses Database" at bounding box center [271, 48] width 106 height 14
click at [74, 160] on div "Add Column" at bounding box center [700, 364] width 1287 height 503
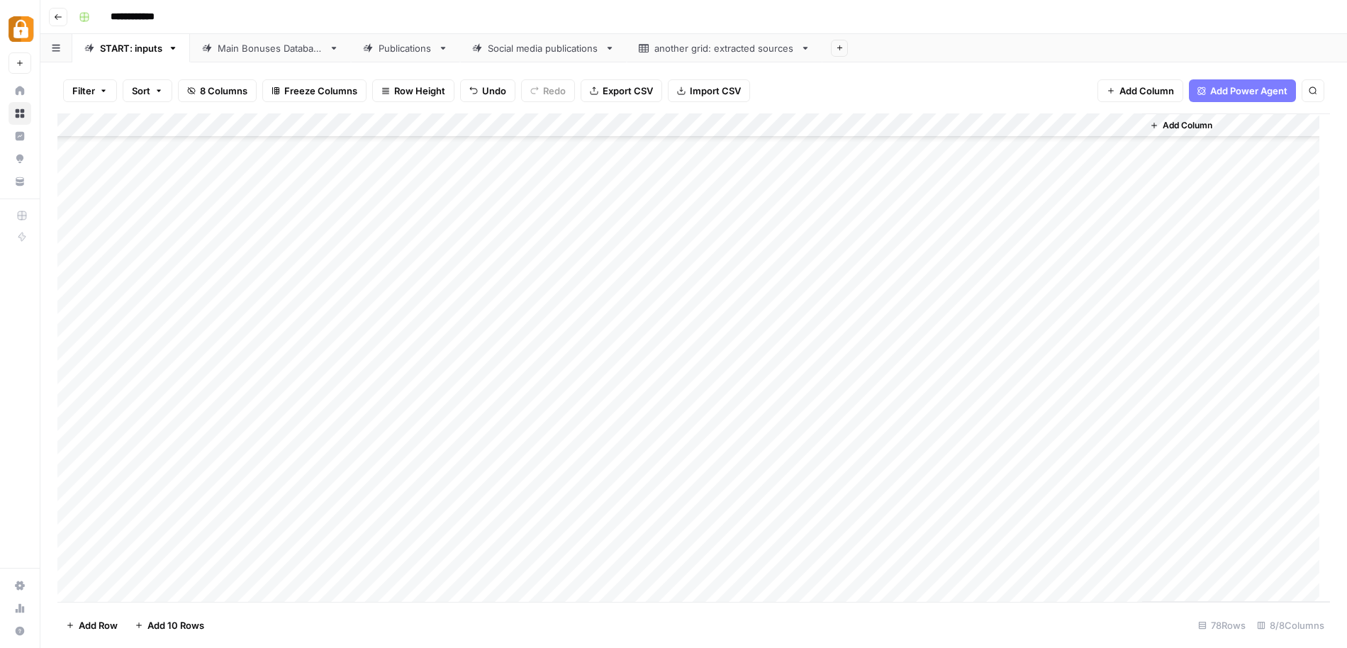
scroll to position [1418, 0]
